Goal: Task Accomplishment & Management: Use online tool/utility

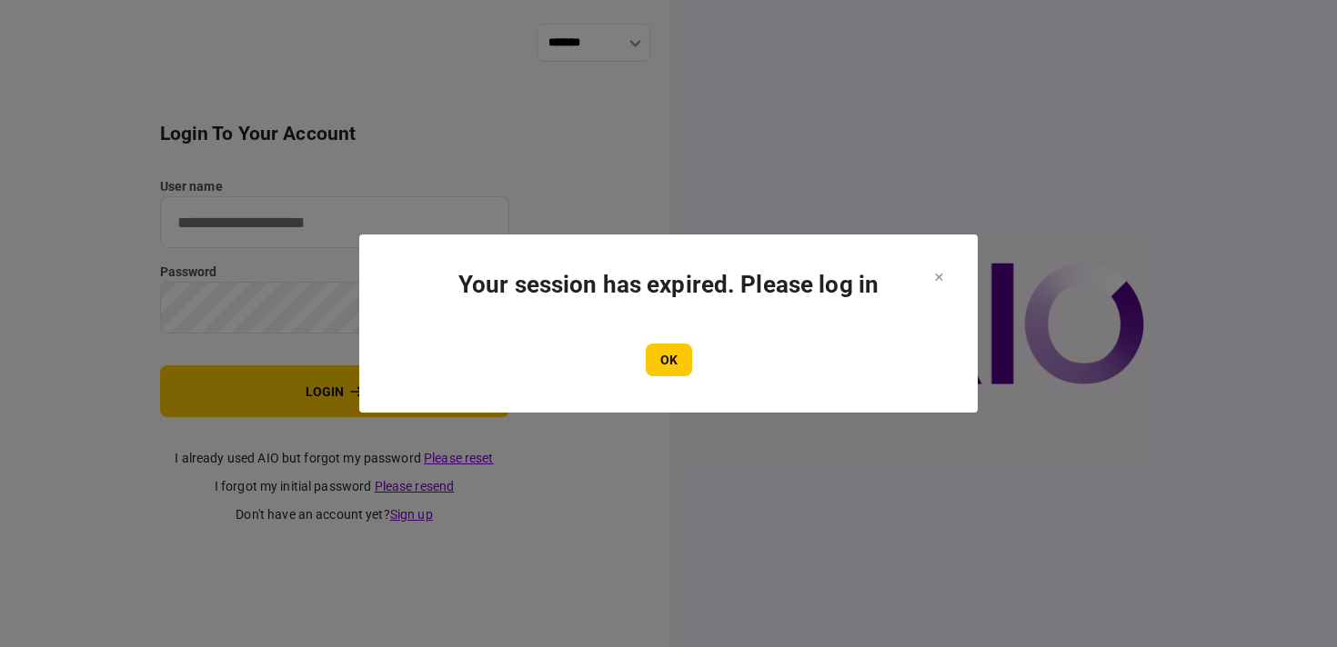
click at [649, 360] on button "OK" at bounding box center [669, 360] width 46 height 33
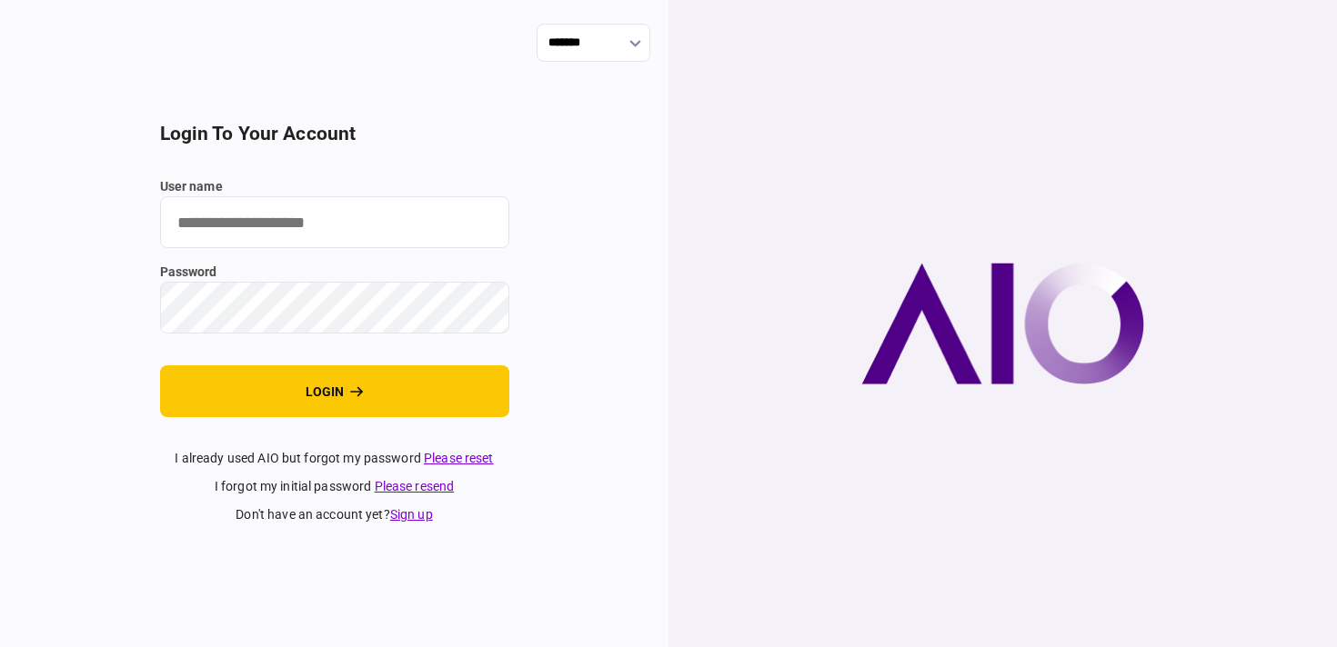
click at [399, 222] on input "user name" at bounding box center [334, 222] width 349 height 52
click at [0, 646] on com-1password-button at bounding box center [0, 647] width 0 height 0
type input "**********"
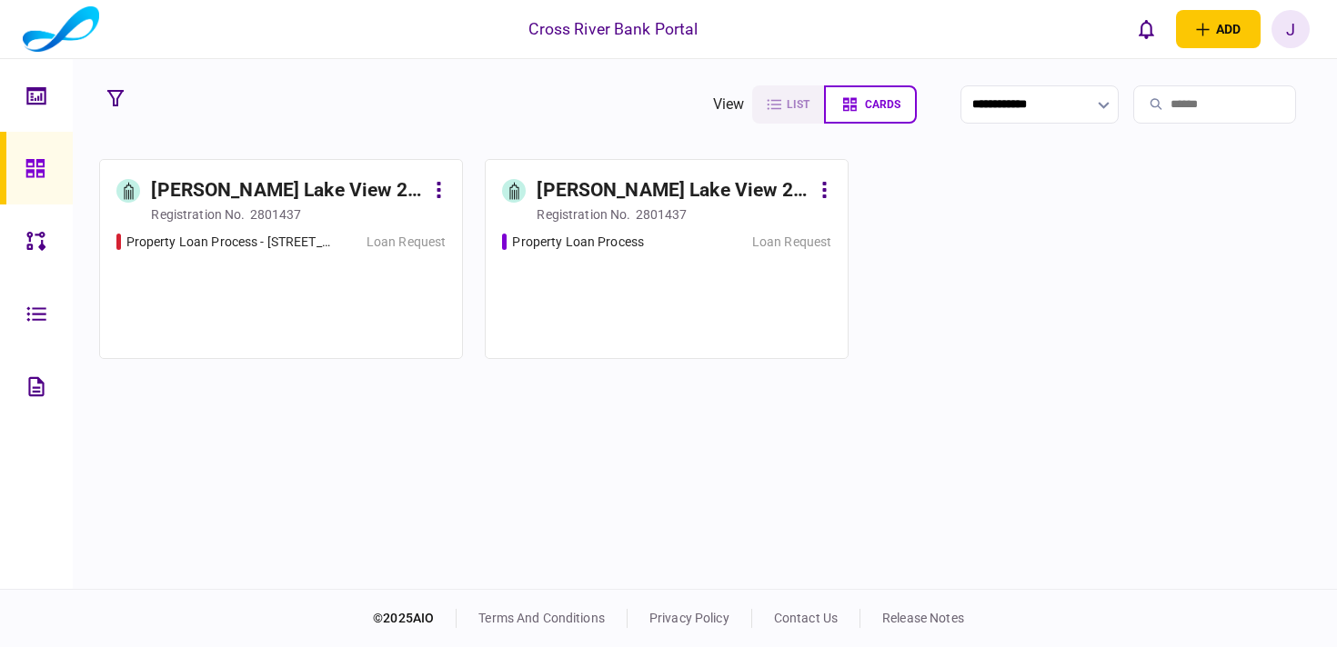
click at [348, 193] on div "Elizabeth Lake View 2 LLLC" at bounding box center [288, 190] width 274 height 29
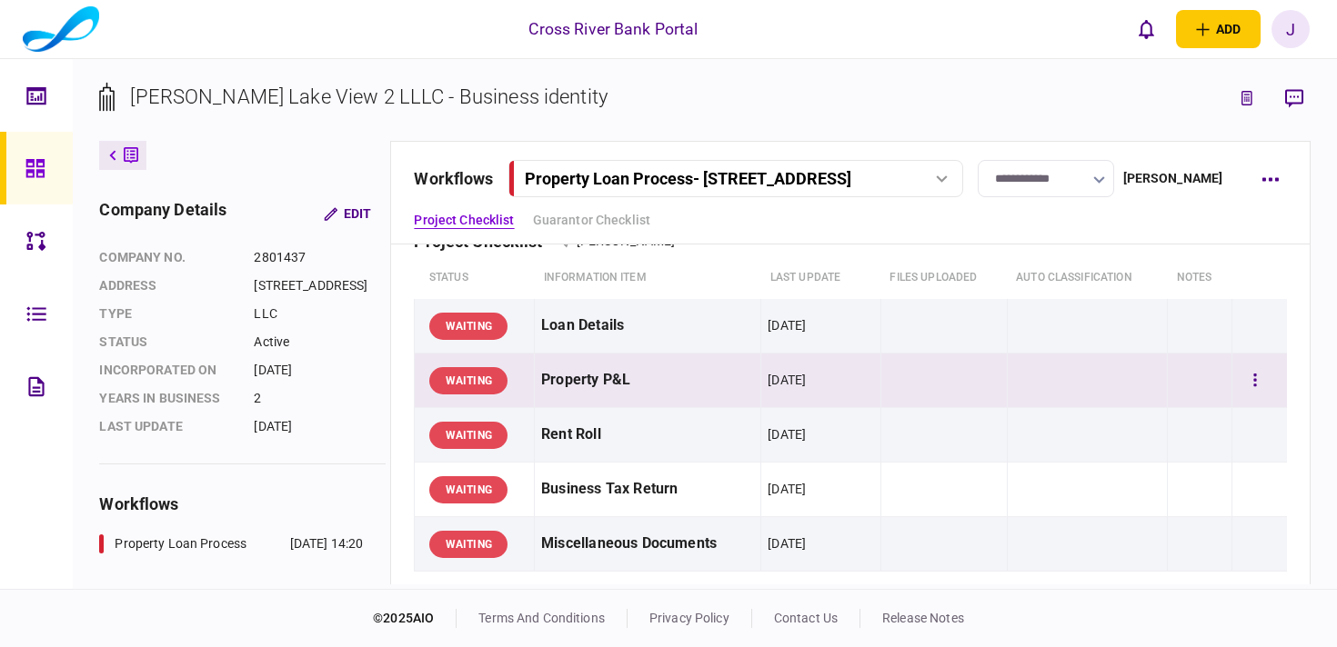
scroll to position [55, 0]
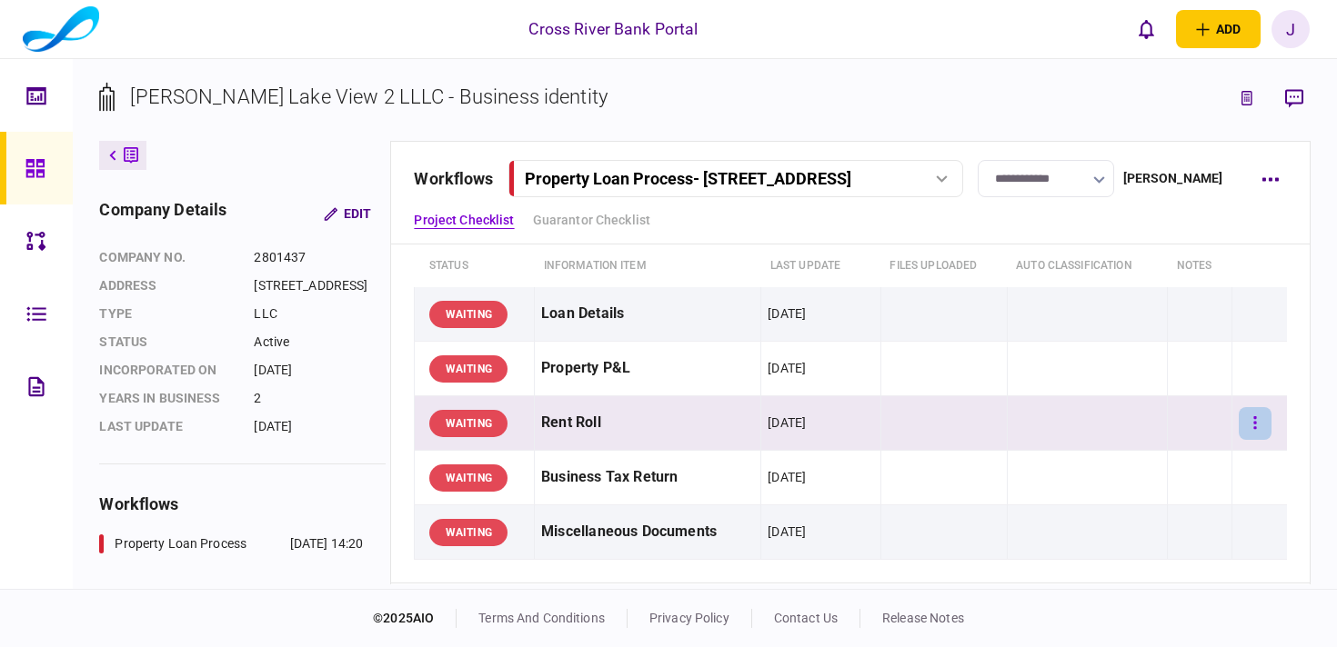
click at [1254, 420] on button "button" at bounding box center [1254, 423] width 33 height 33
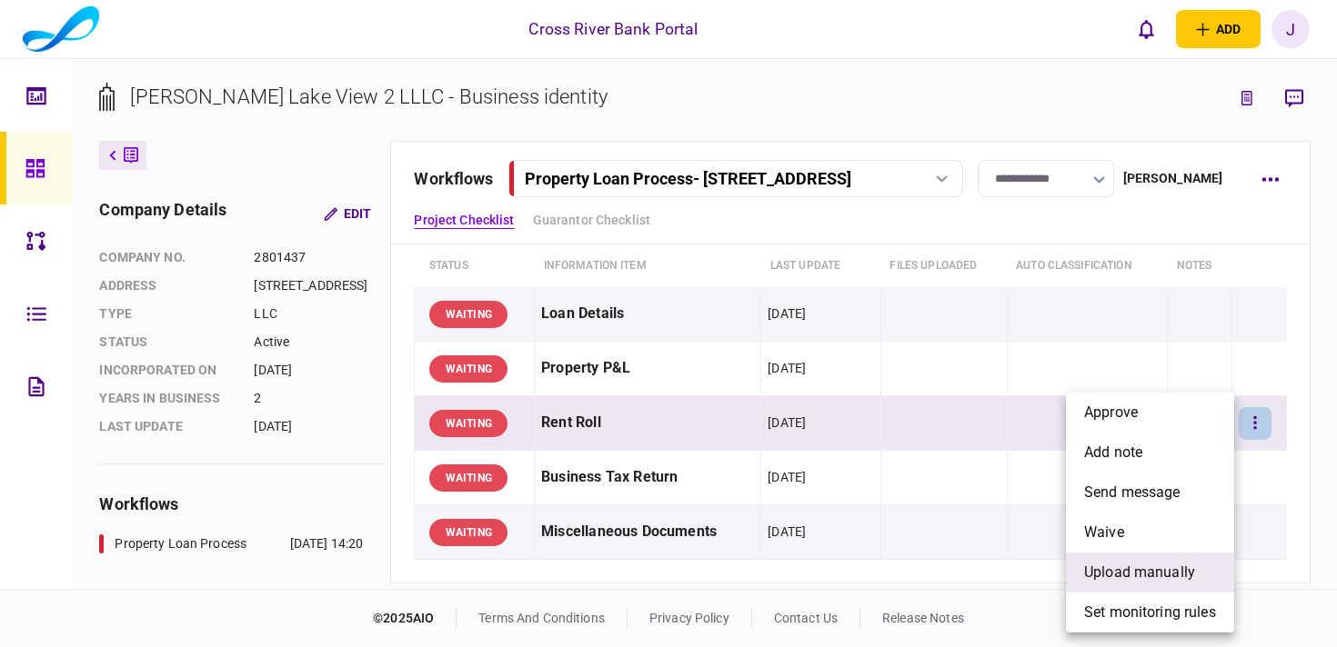
click at [1147, 571] on span "upload manually" at bounding box center [1139, 573] width 111 height 22
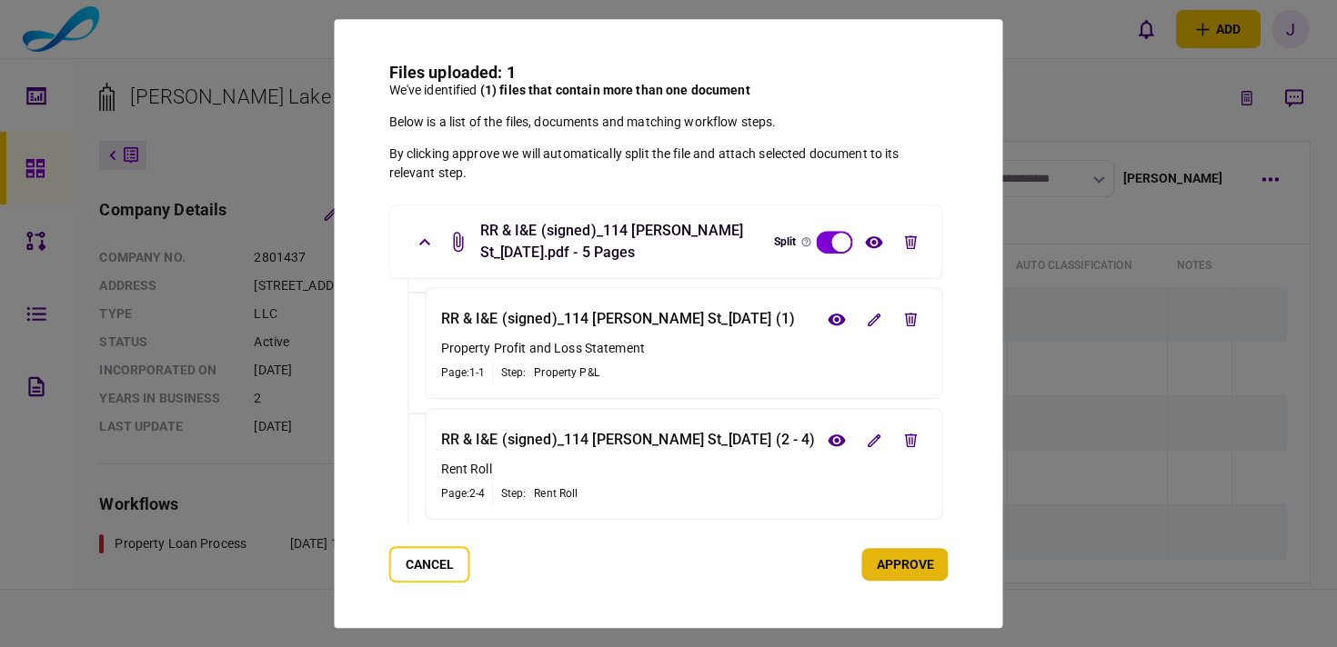
click at [913, 569] on button "approve" at bounding box center [905, 564] width 86 height 33
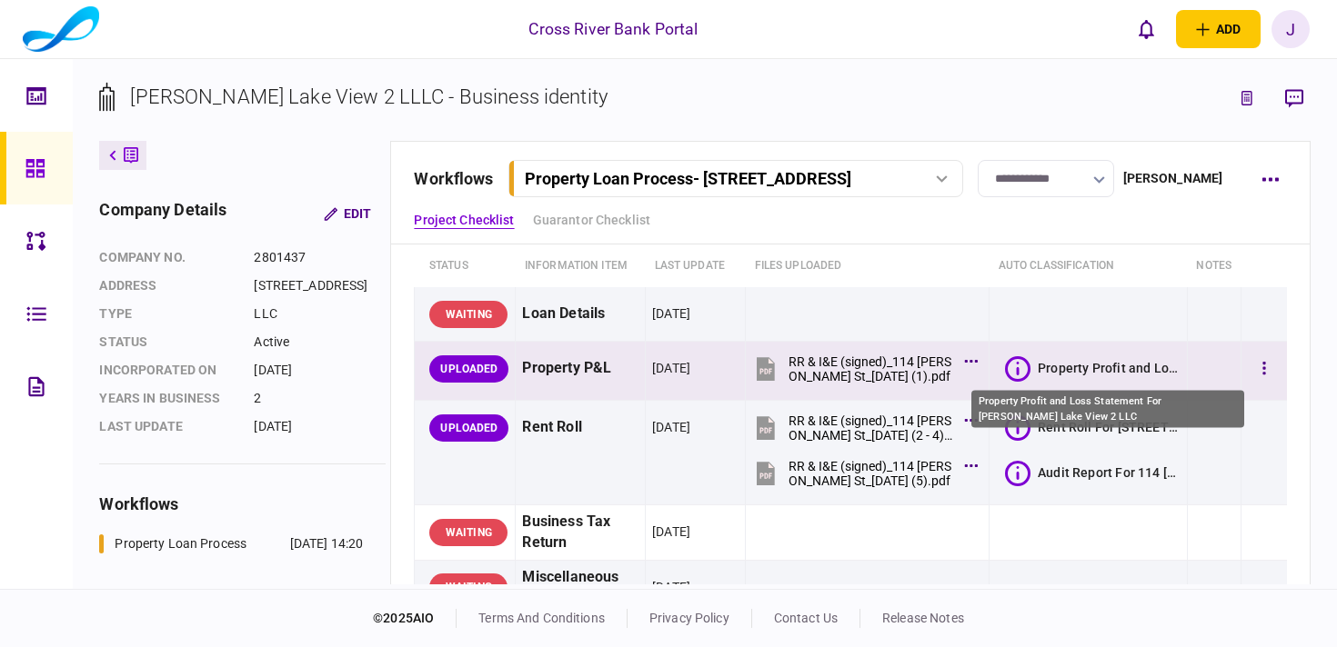
click at [1078, 369] on div "Property Profit and Loss Statement For Elizabeth Lake View 2 LLC" at bounding box center [1108, 368] width 143 height 18
click at [1067, 368] on div "Property Profit and Loss Statement For Elizabeth Lake View 2 LLC" at bounding box center [1108, 368] width 143 height 18
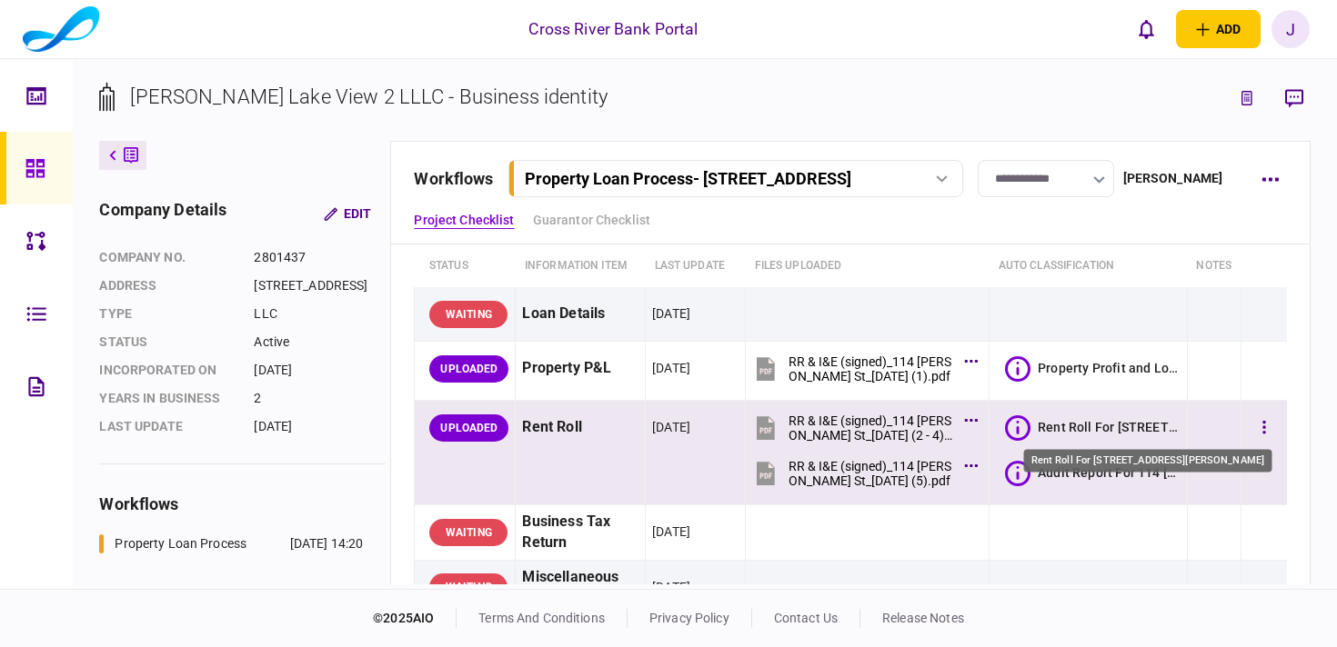
click at [1098, 427] on div "Rent Roll For 114 Elizabeth Street" at bounding box center [1108, 427] width 143 height 18
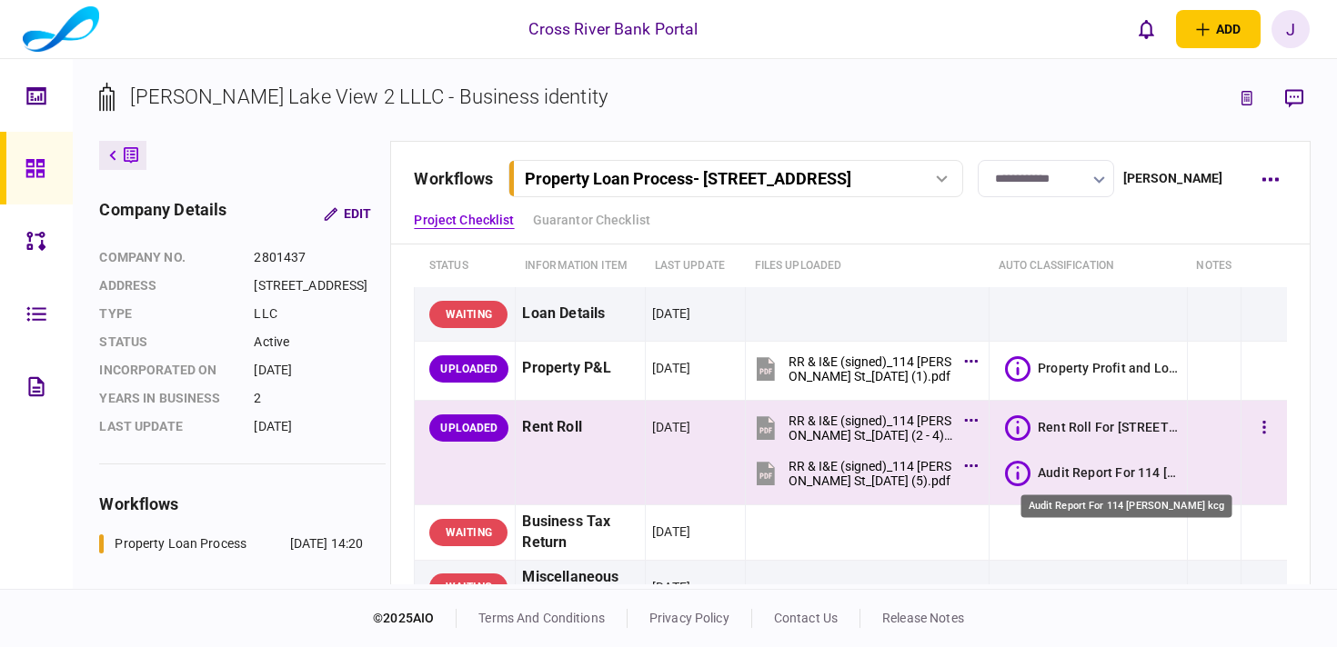
click at [1119, 470] on div "Audit Report For 114 Elizabeth kcg" at bounding box center [1108, 473] width 143 height 18
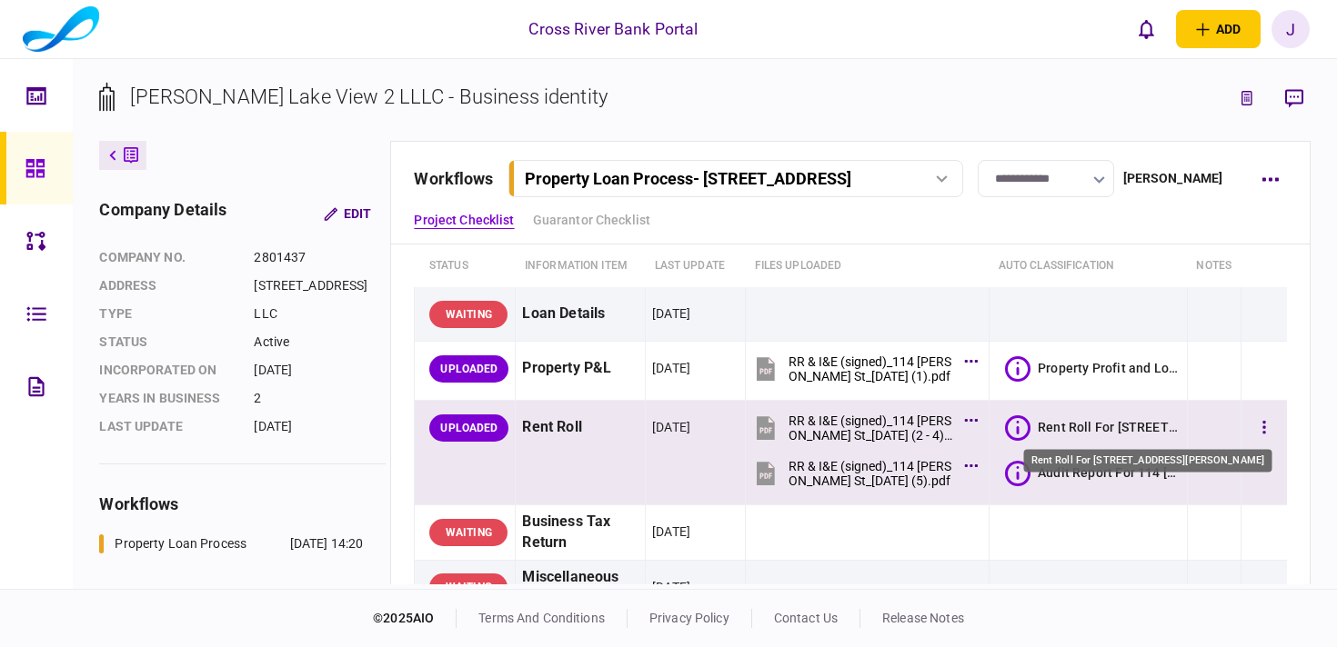
click at [1119, 428] on div "Rent Roll For 114 Elizabeth Street" at bounding box center [1108, 427] width 143 height 18
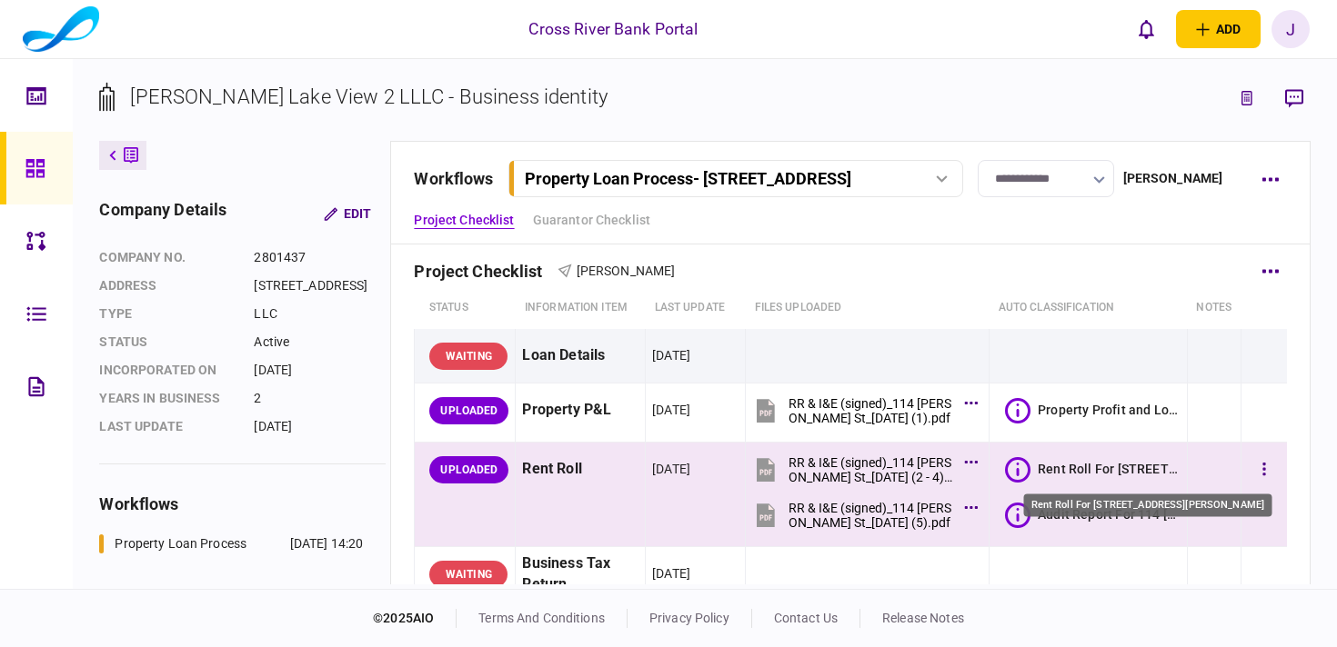
scroll to position [0, 0]
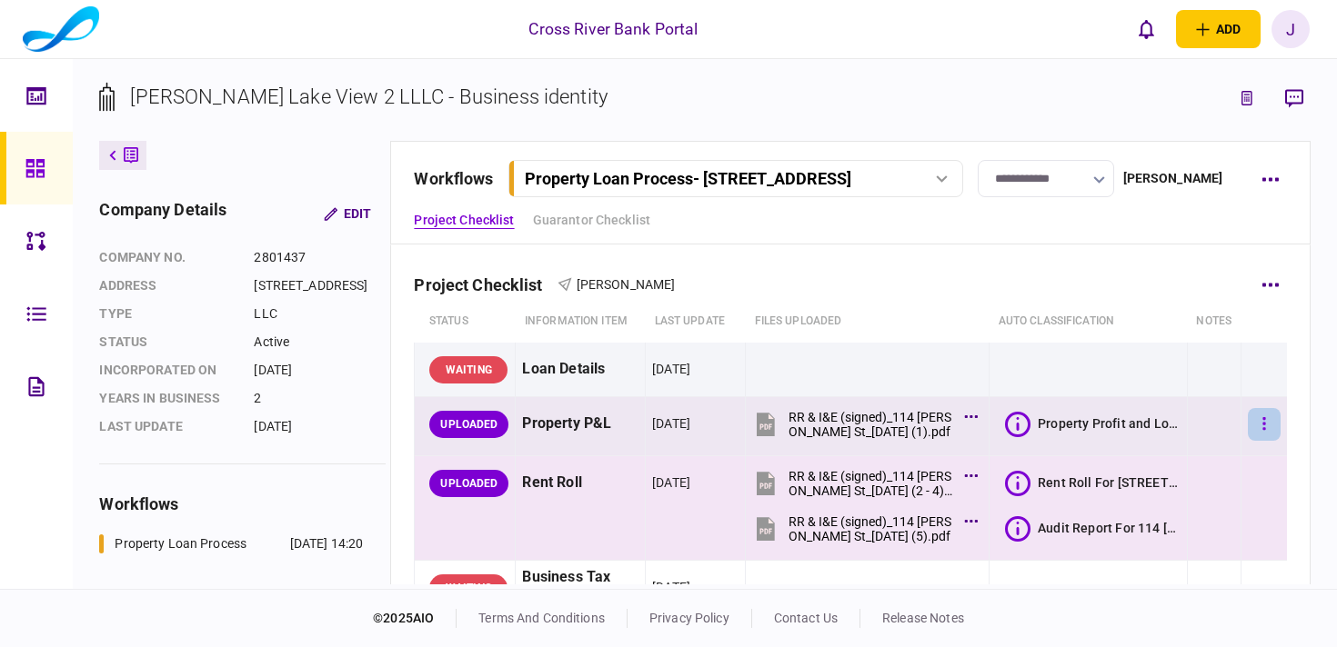
click at [1255, 423] on button "button" at bounding box center [1263, 424] width 33 height 33
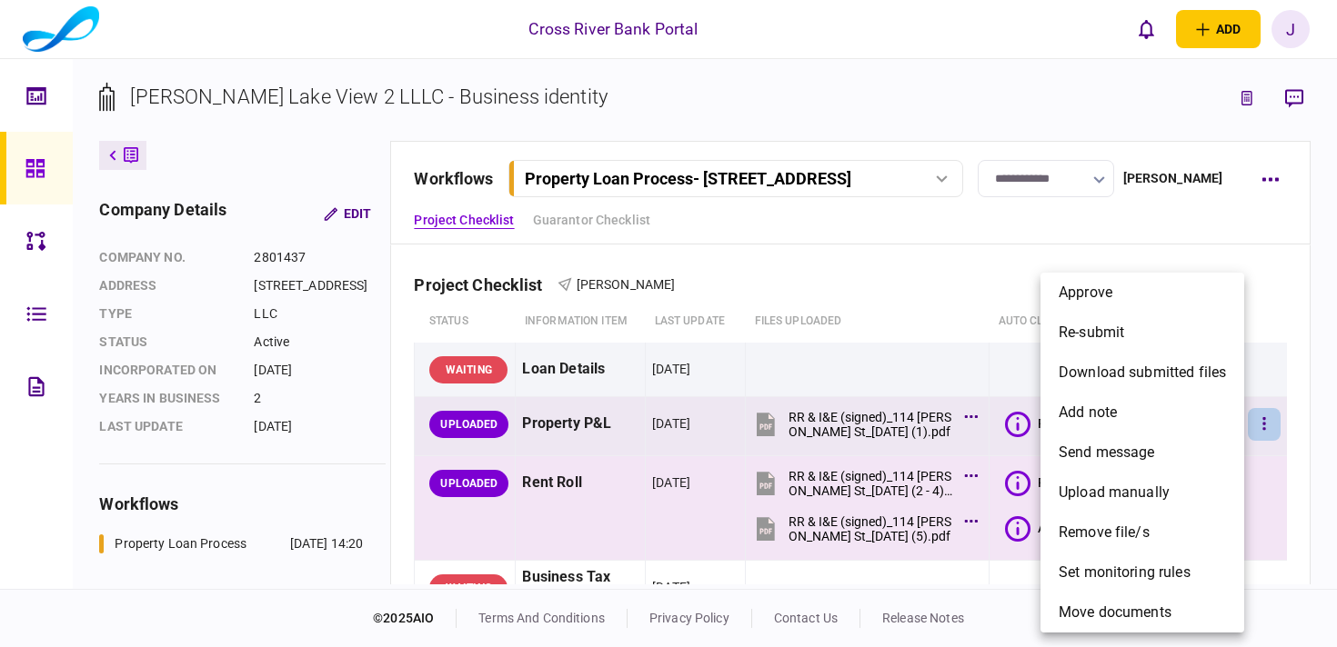
click at [939, 374] on div at bounding box center [668, 323] width 1337 height 647
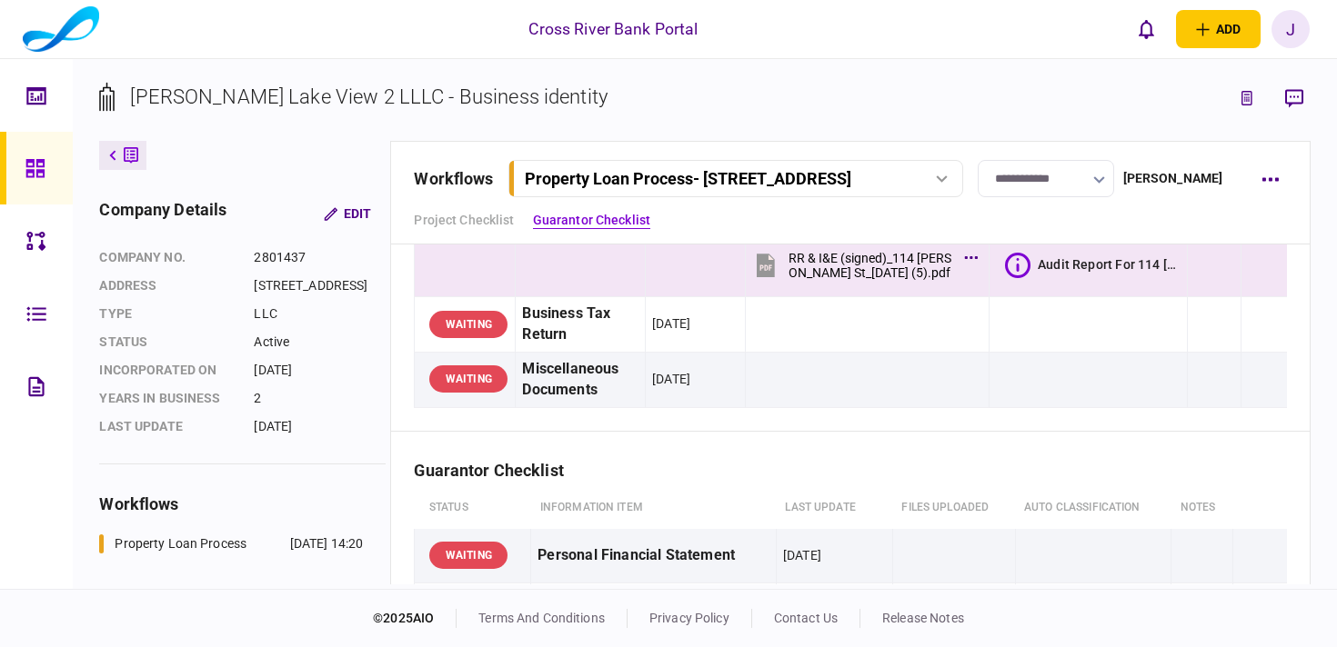
scroll to position [168, 0]
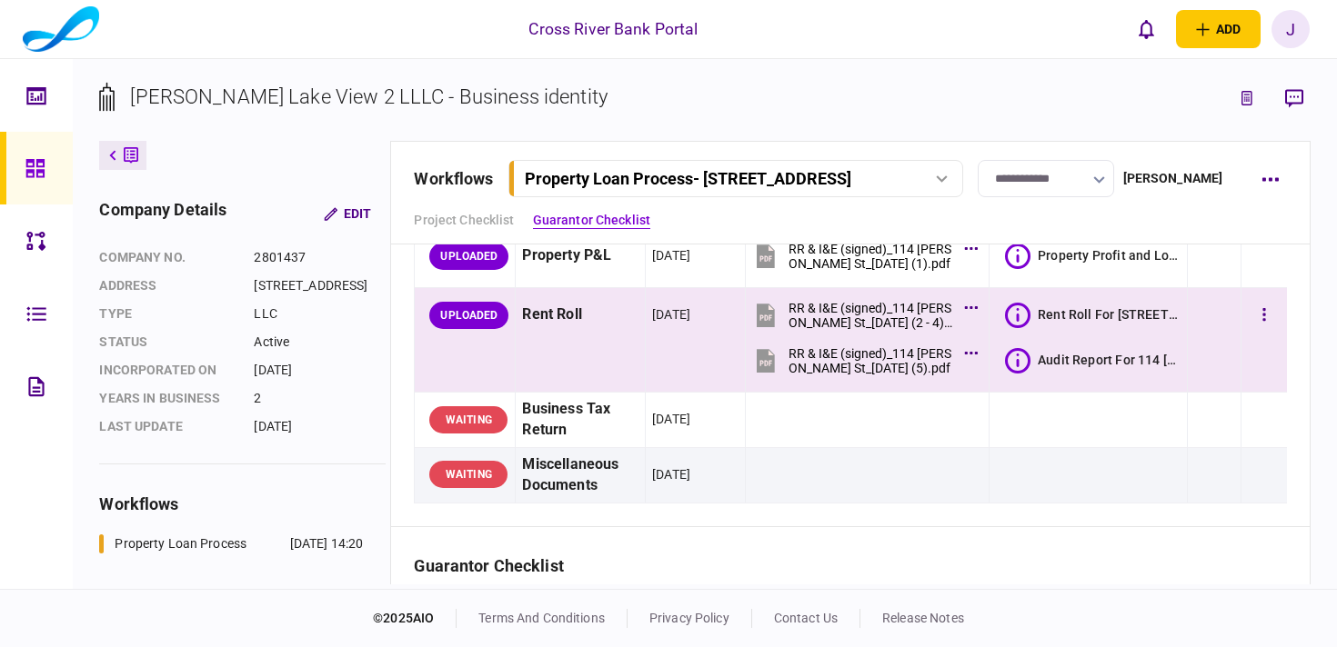
click at [1067, 368] on div "Audit Report For 114 Elizabeth kcg" at bounding box center [1108, 360] width 143 height 18
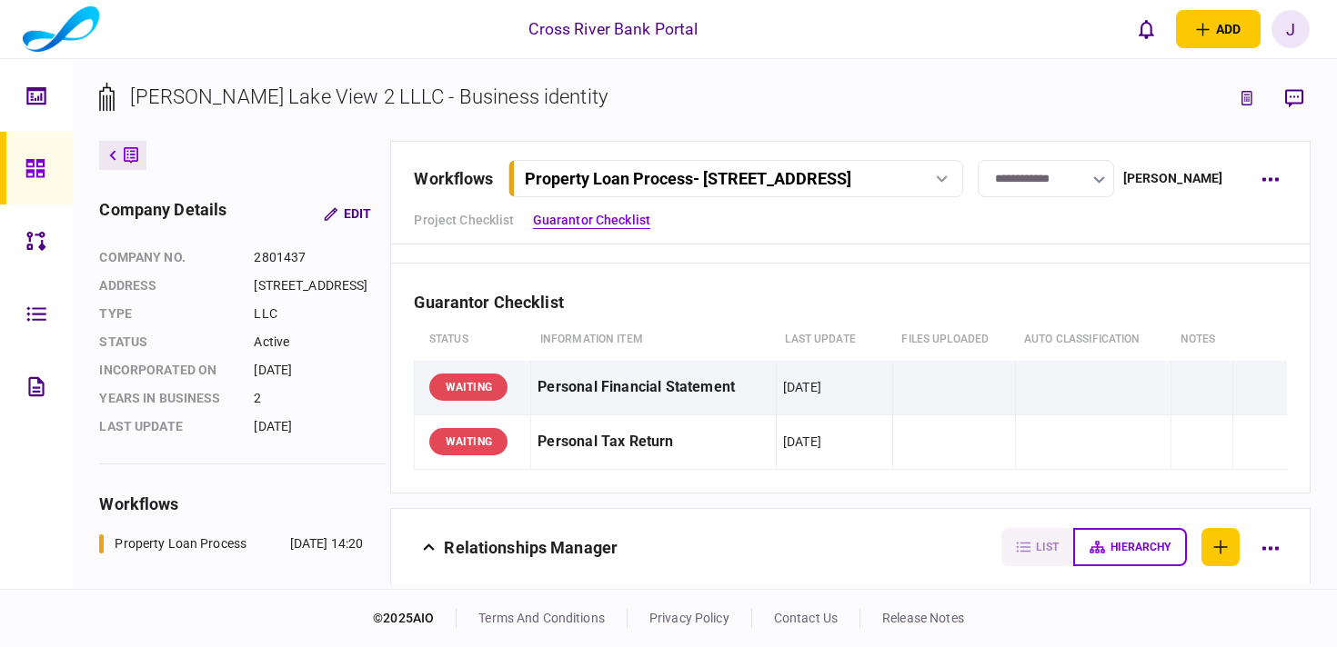
scroll to position [439, 0]
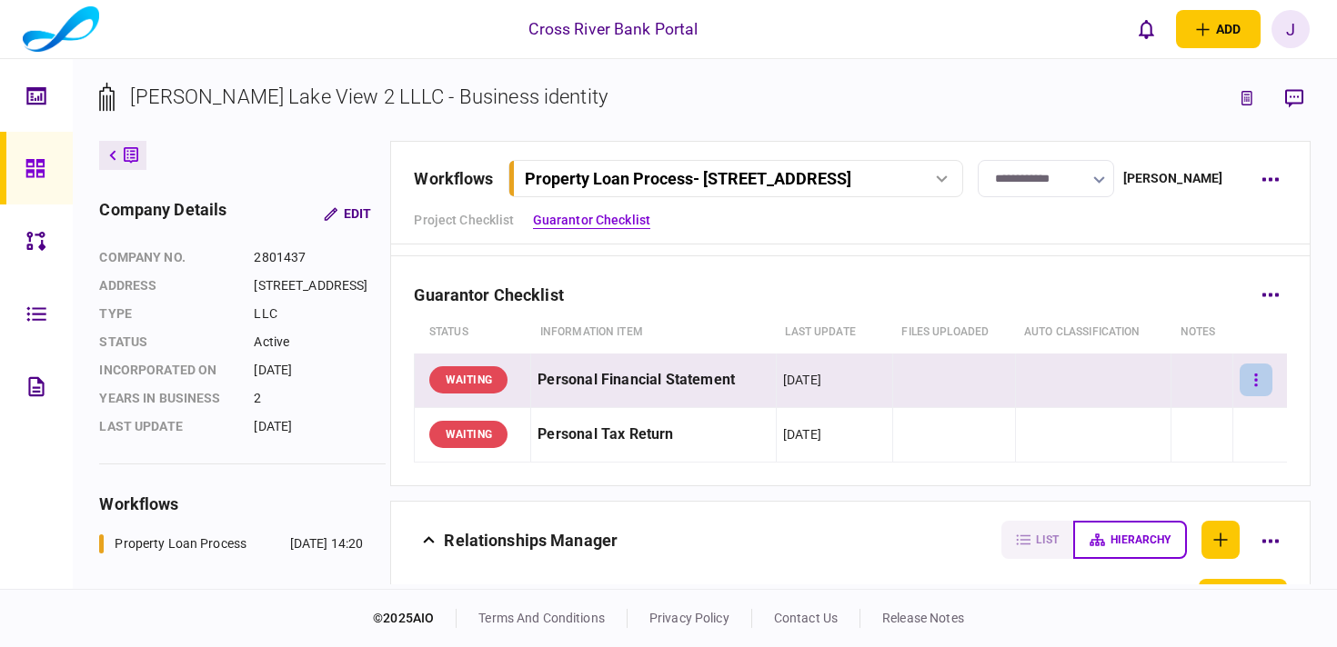
click at [1256, 378] on button "button" at bounding box center [1255, 380] width 33 height 33
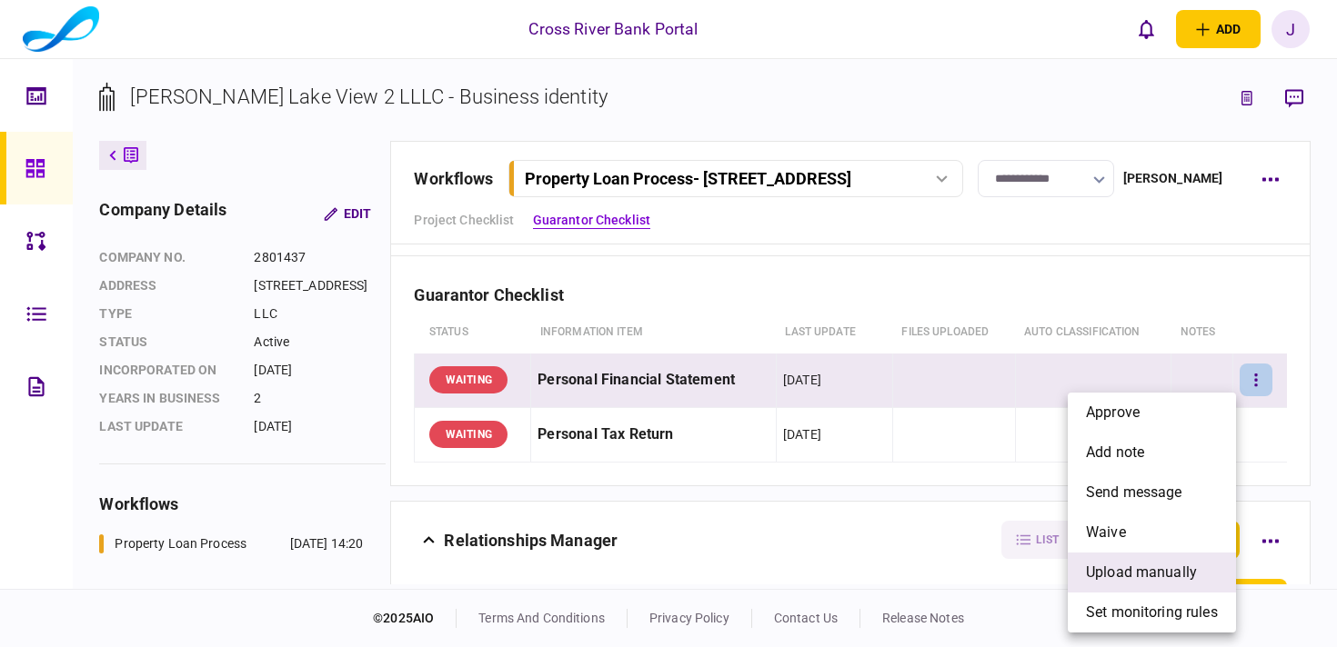
click at [1170, 568] on span "upload manually" at bounding box center [1141, 573] width 111 height 22
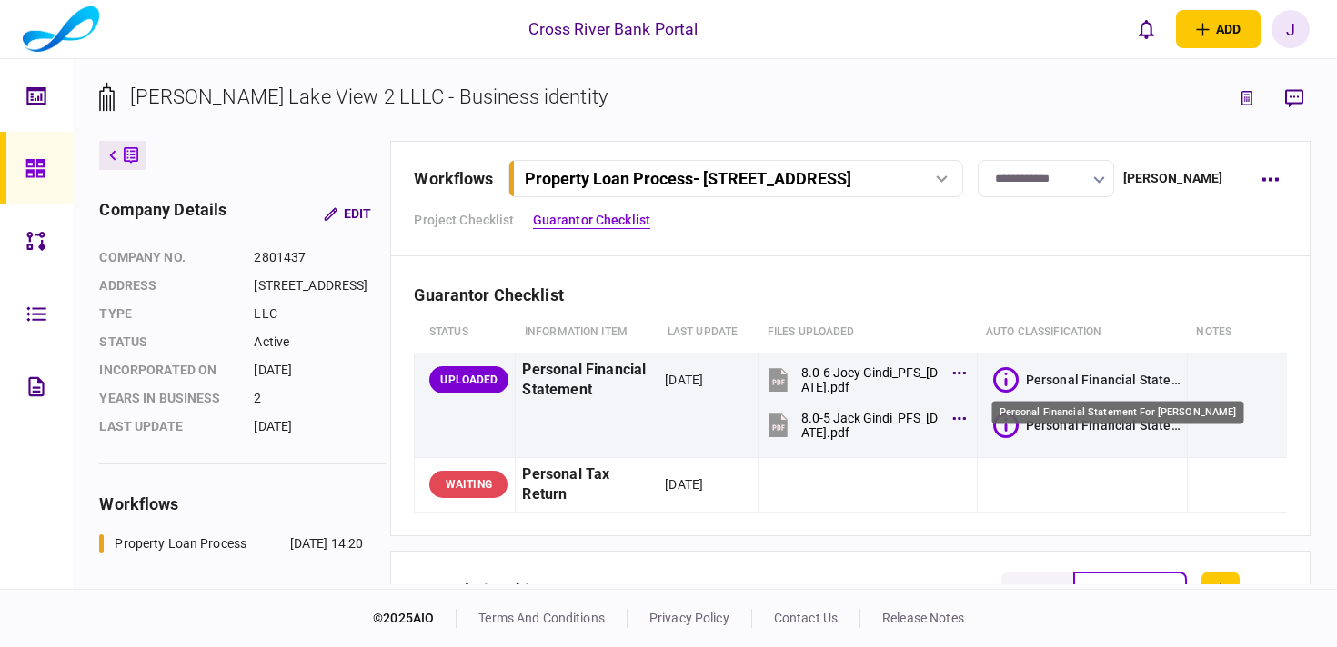
drag, startPoint x: 1095, startPoint y: 419, endPoint x: 1104, endPoint y: 414, distance: 10.6
click at [1095, 419] on div "Personal Financial Statement For Joseph Gindi" at bounding box center [1118, 413] width 252 height 23
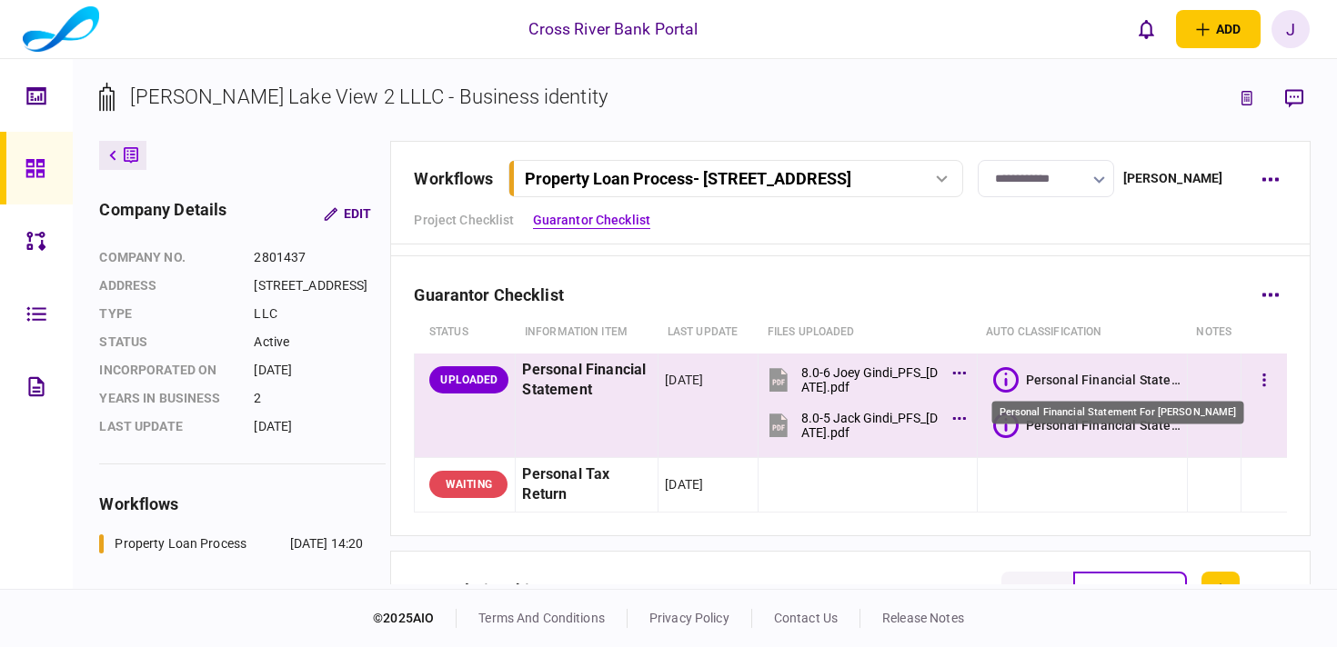
click at [1109, 379] on div "Personal Financial Statement For Joseph Gindi" at bounding box center [1103, 380] width 155 height 18
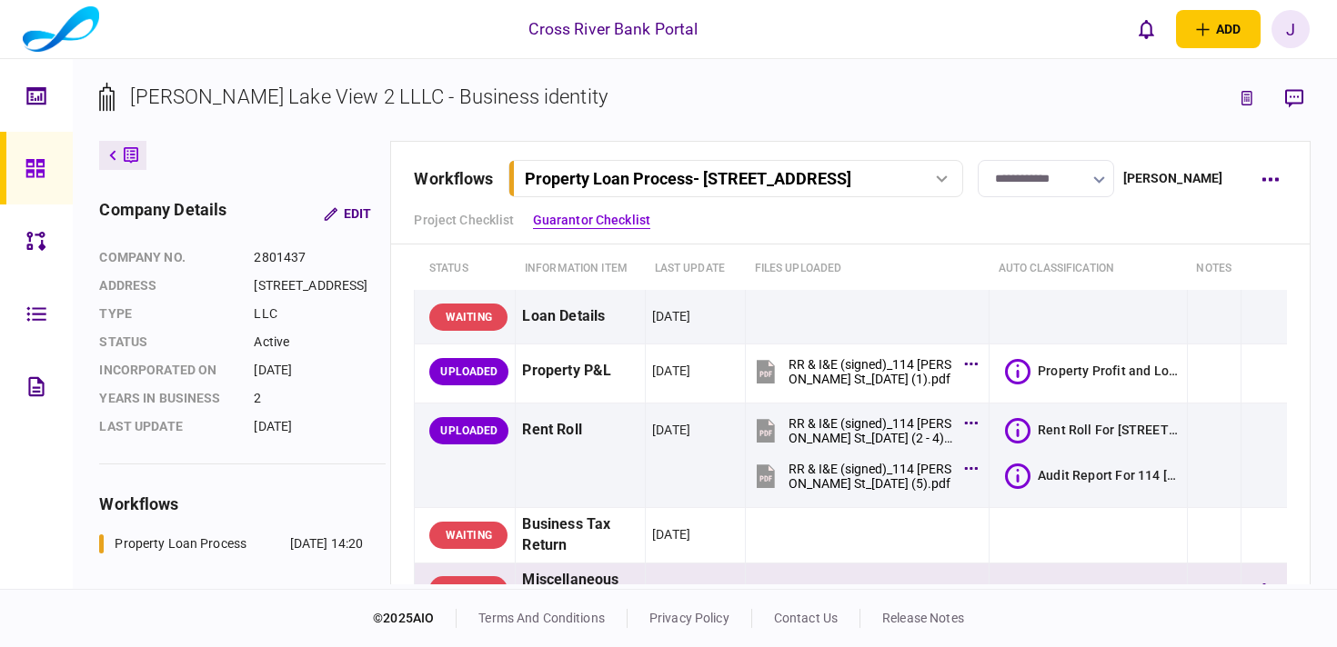
scroll to position [0, 0]
